Goal: Find specific page/section: Find specific page/section

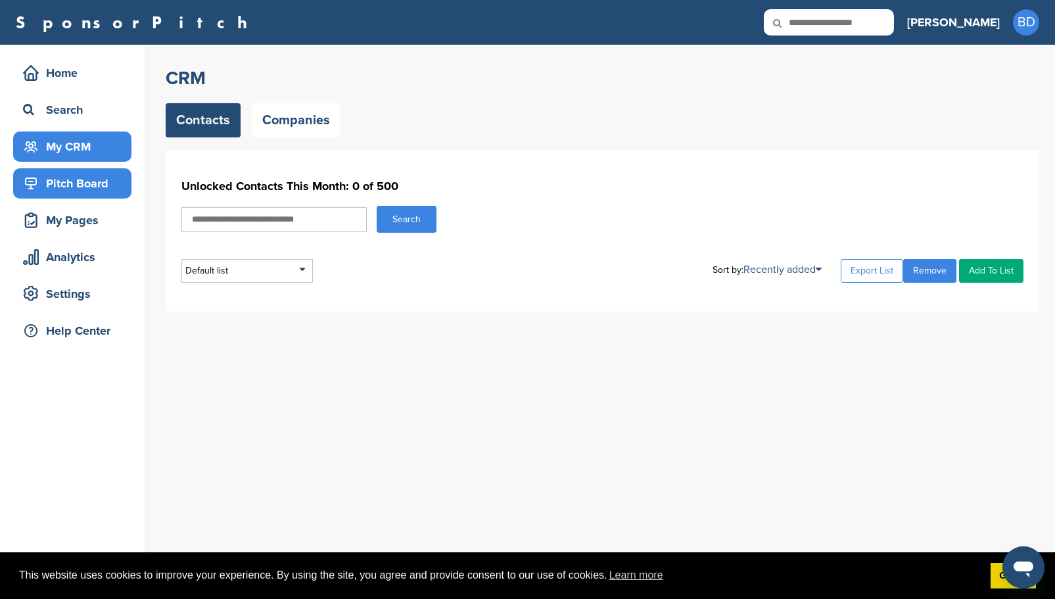
click at [101, 179] on div "Pitch Board" at bounding box center [76, 183] width 112 height 24
